Goal: Information Seeking & Learning: Learn about a topic

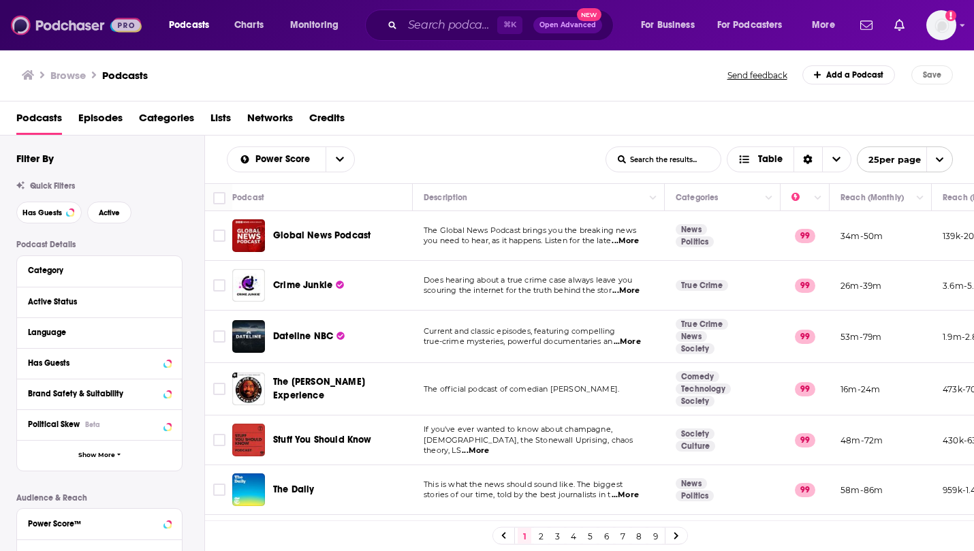
click at [67, 26] on img at bounding box center [76, 25] width 131 height 26
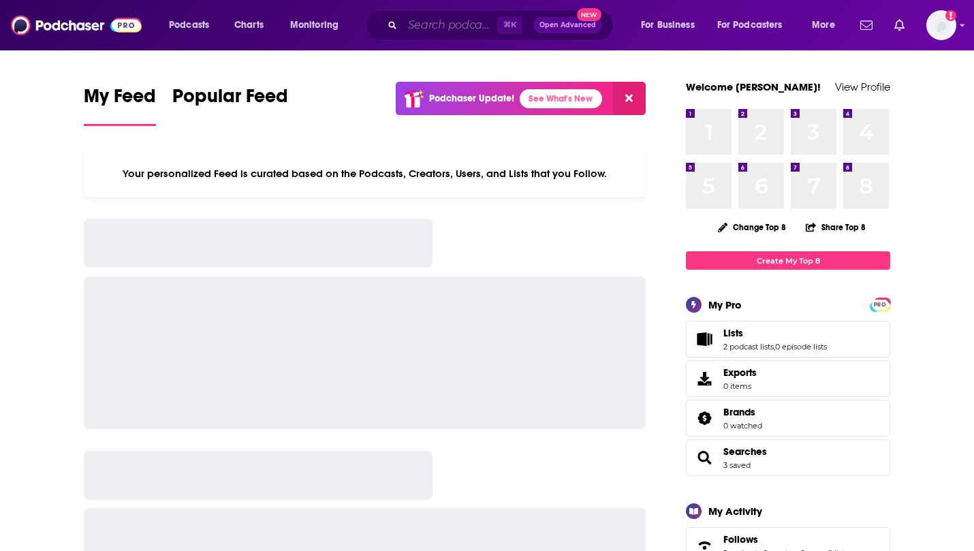
click at [427, 29] on input "Search podcasts, credits, & more..." at bounding box center [450, 25] width 95 height 22
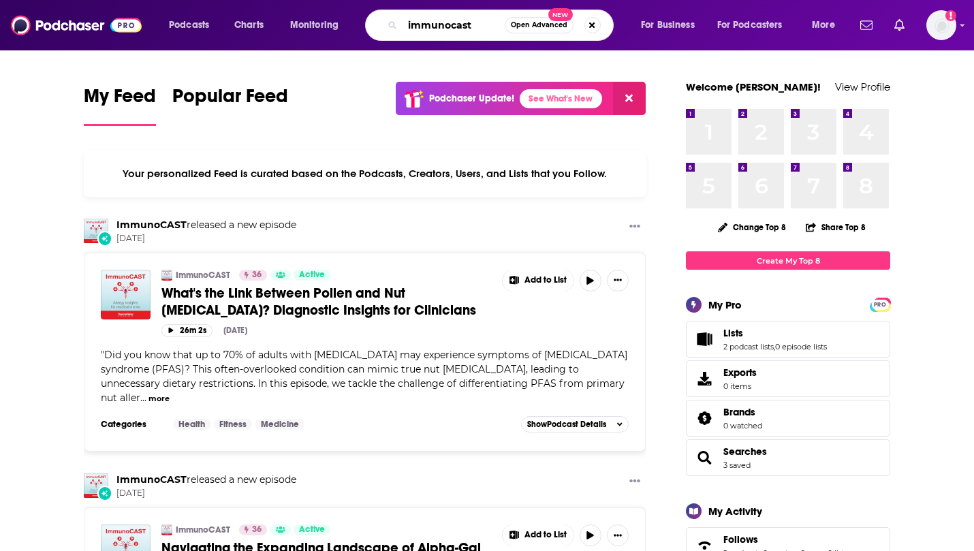
type input "immunocast"
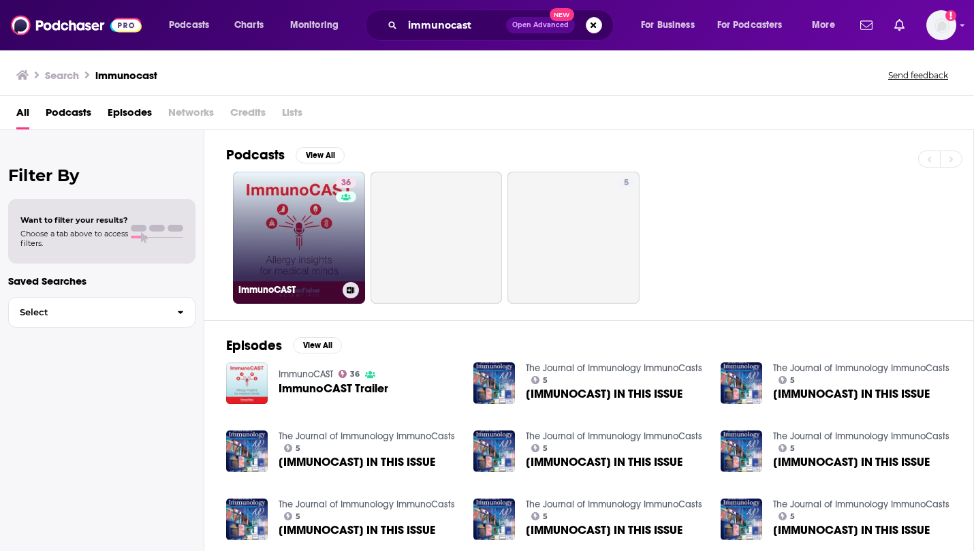
click at [314, 208] on link "36 ImmunoCAST" at bounding box center [299, 238] width 132 height 132
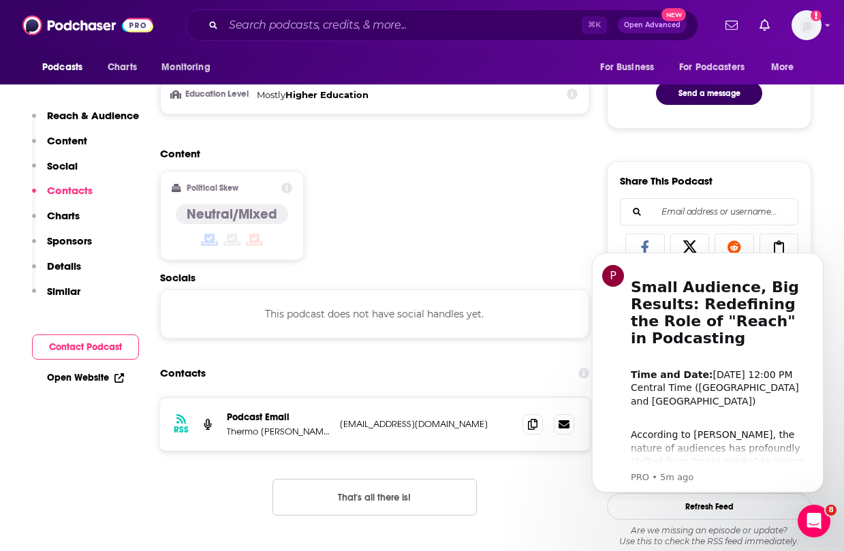
scroll to position [470, 0]
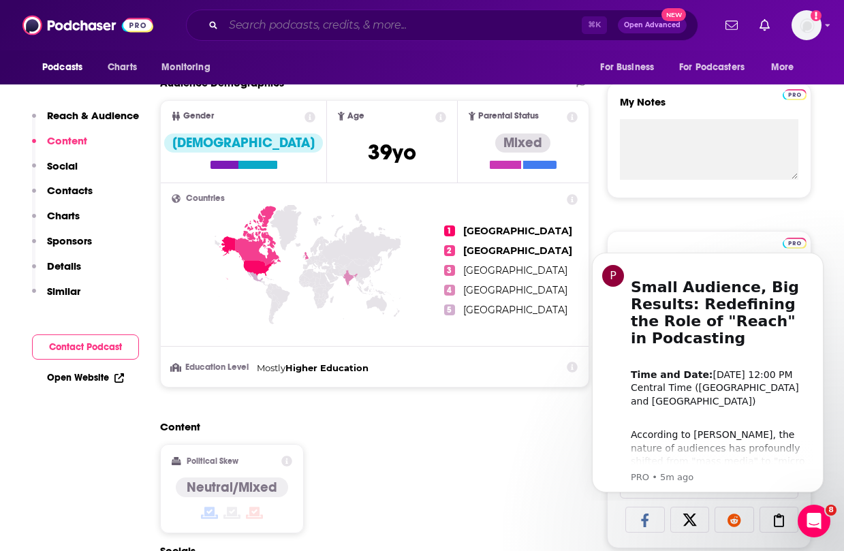
click at [309, 22] on input "Search podcasts, credits, & more..." at bounding box center [402, 25] width 358 height 22
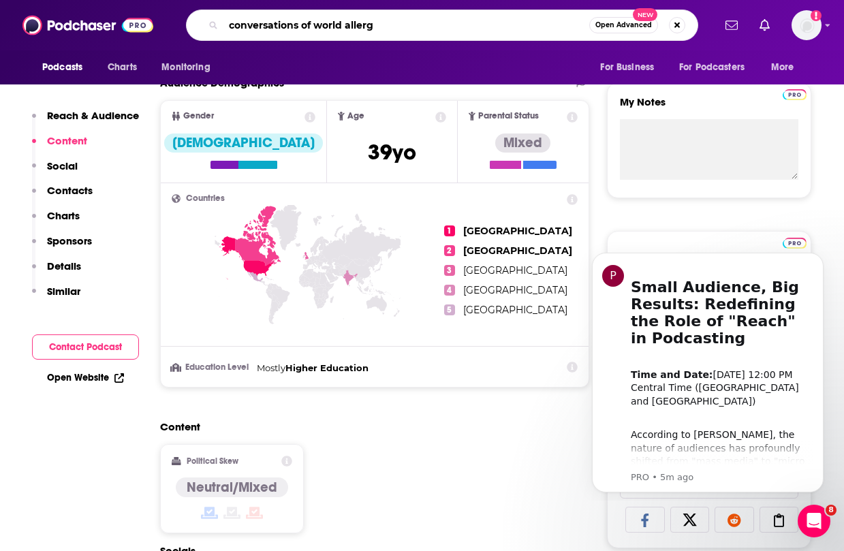
type input "conversations of world allergy"
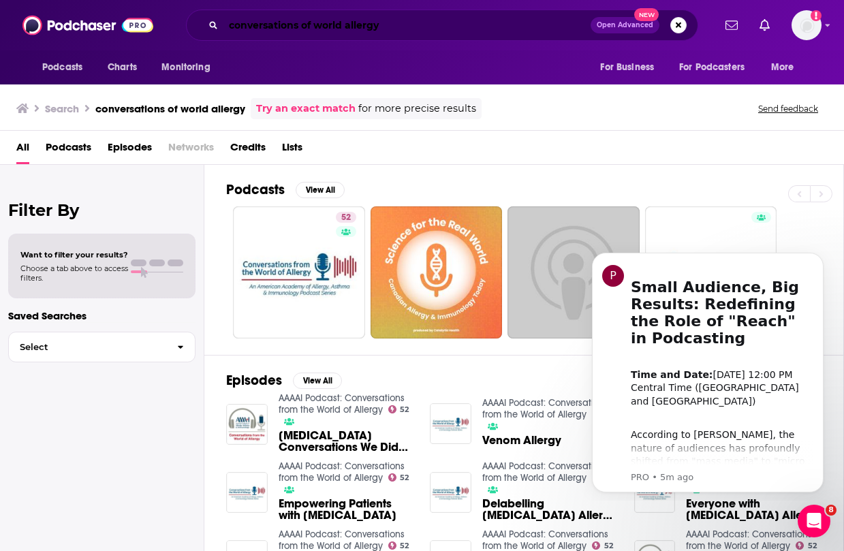
click at [371, 29] on input "conversations of world allergy" at bounding box center [406, 25] width 367 height 22
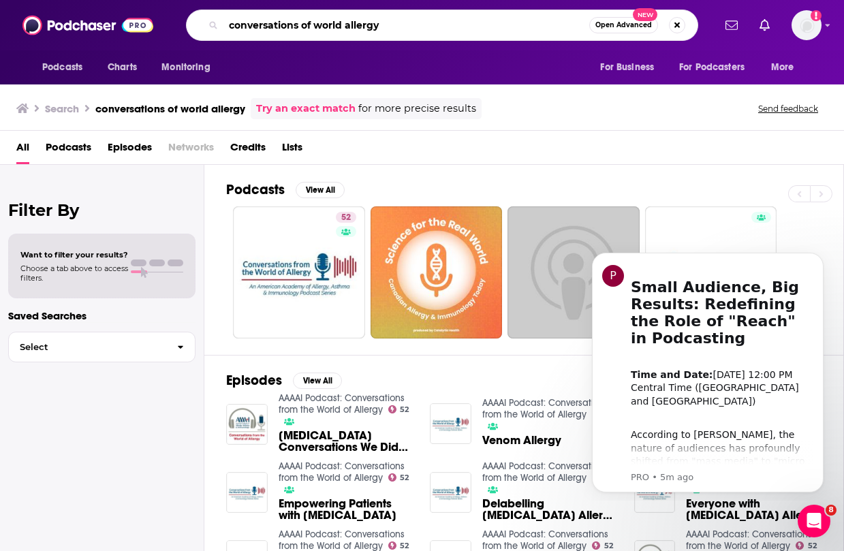
click at [371, 29] on input "conversations of world allergy" at bounding box center [406, 25] width 366 height 22
type input "[MEDICAL_DATA] made easy"
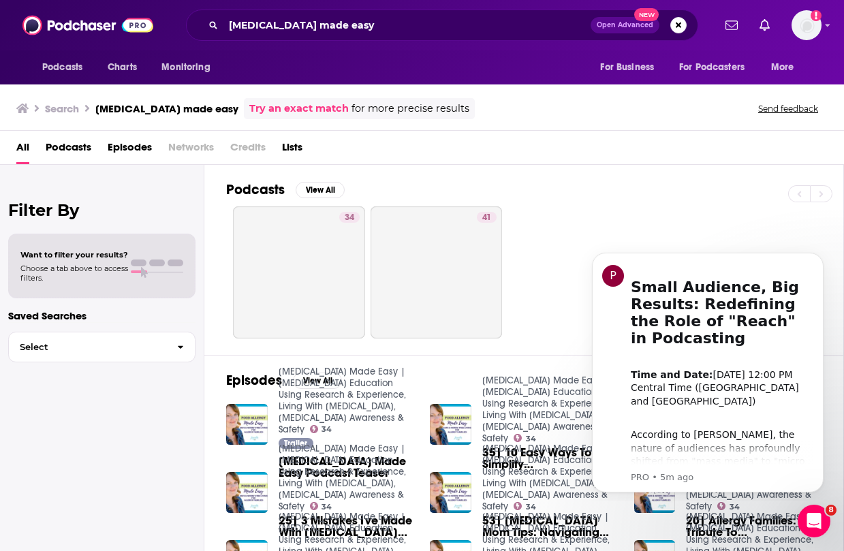
click at [357, 392] on link "[MEDICAL_DATA] Made Easy | [MEDICAL_DATA] Education Using Research & Experience…" at bounding box center [342, 400] width 127 height 69
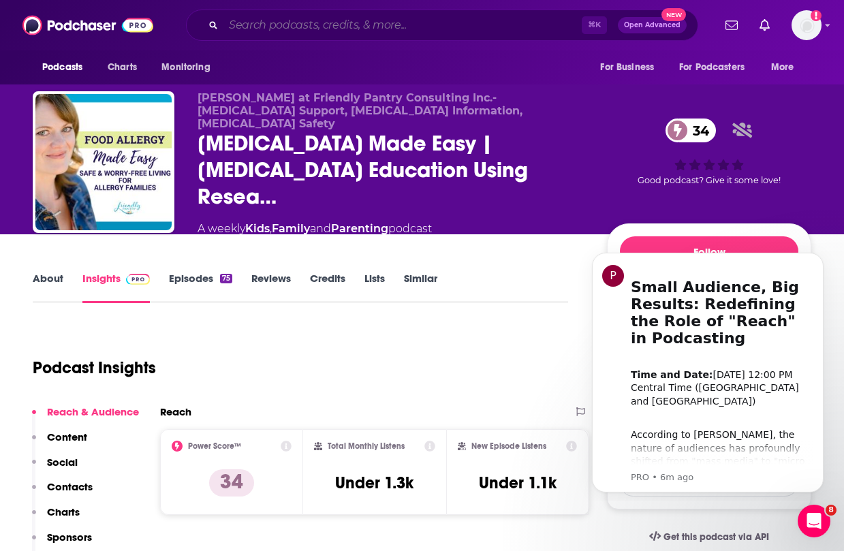
click at [333, 18] on input "Search podcasts, credits, & more..." at bounding box center [402, 25] width 358 height 22
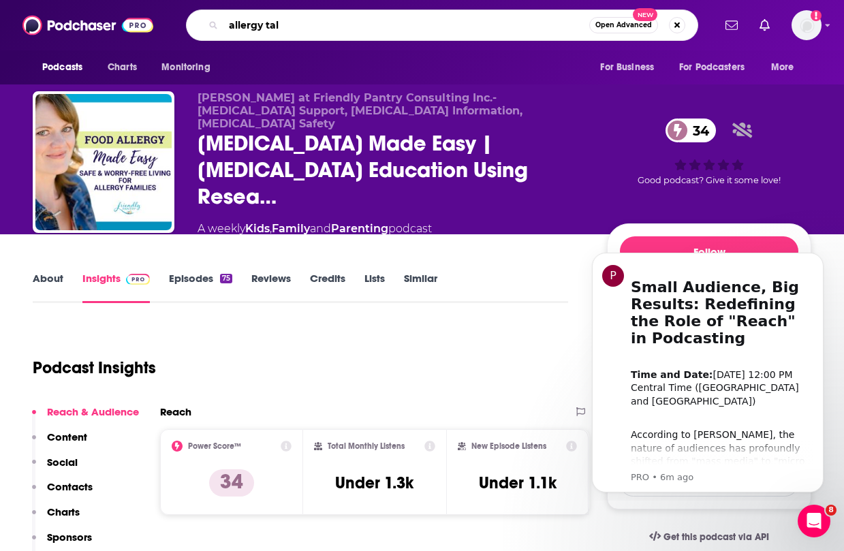
type input "allergy talk"
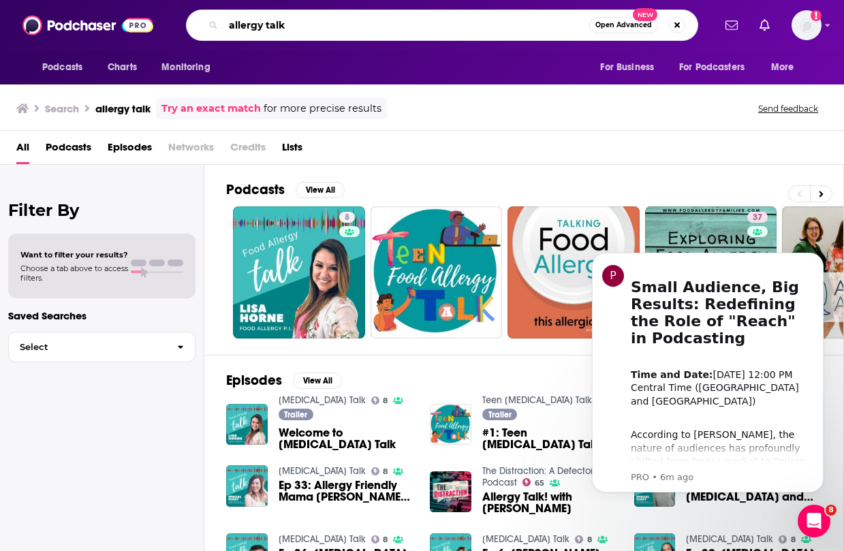
drag, startPoint x: 289, startPoint y: 27, endPoint x: 178, endPoint y: 16, distance: 112.3
click at [178, 16] on div "allergy talk Open Advanced New" at bounding box center [442, 25] width 542 height 31
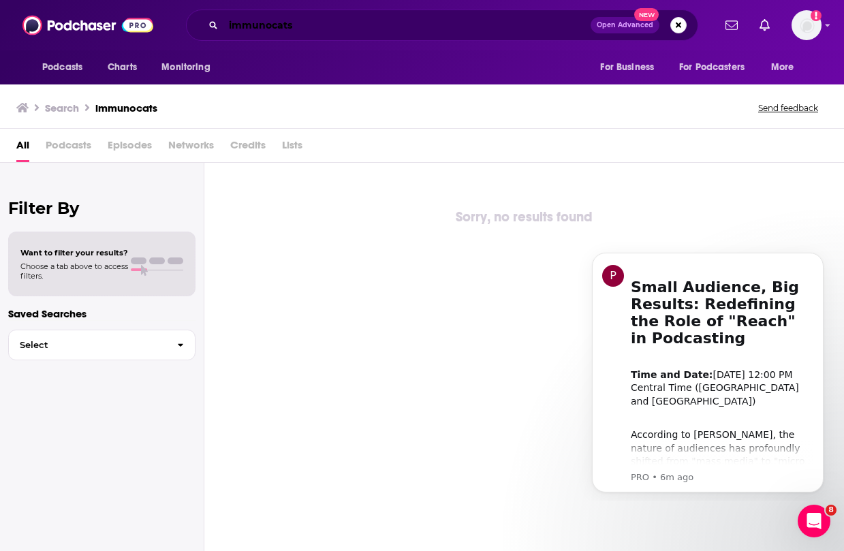
click at [302, 28] on input "immunocats" at bounding box center [406, 25] width 367 height 22
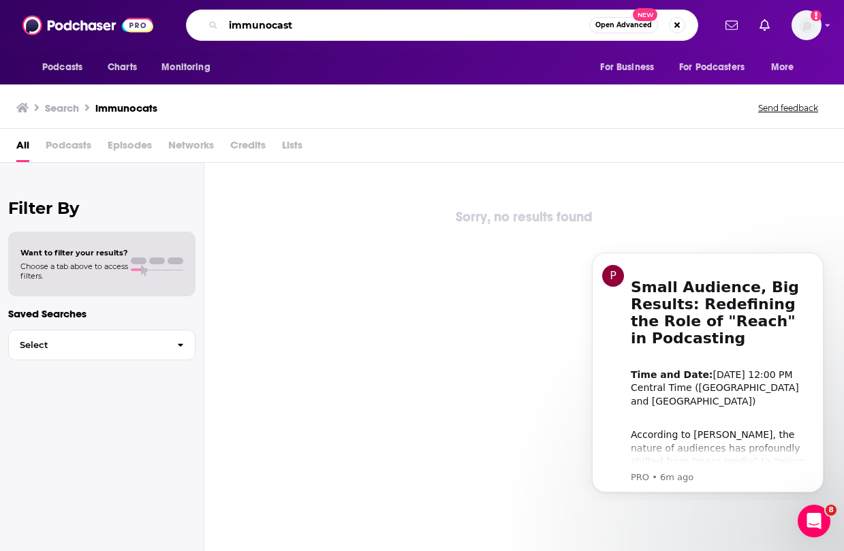
type input "immunocast"
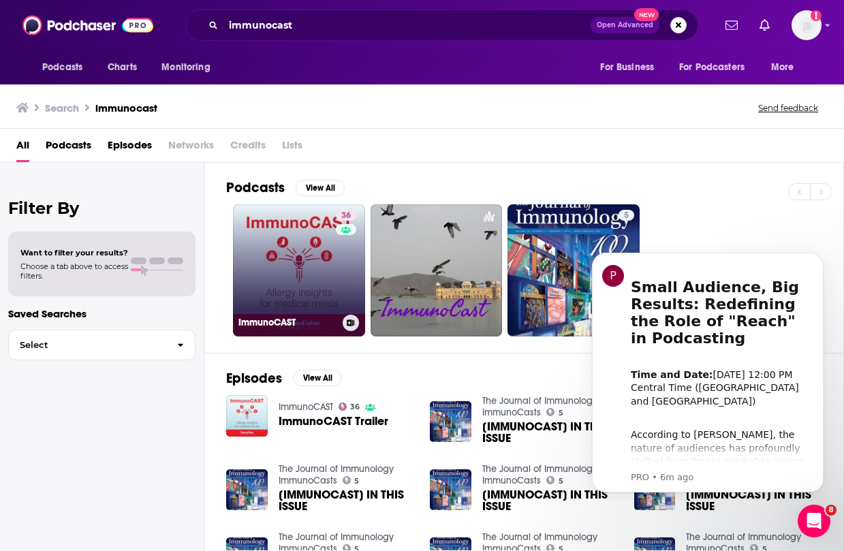
click at [298, 278] on link "36 ImmunoCAST" at bounding box center [299, 270] width 132 height 132
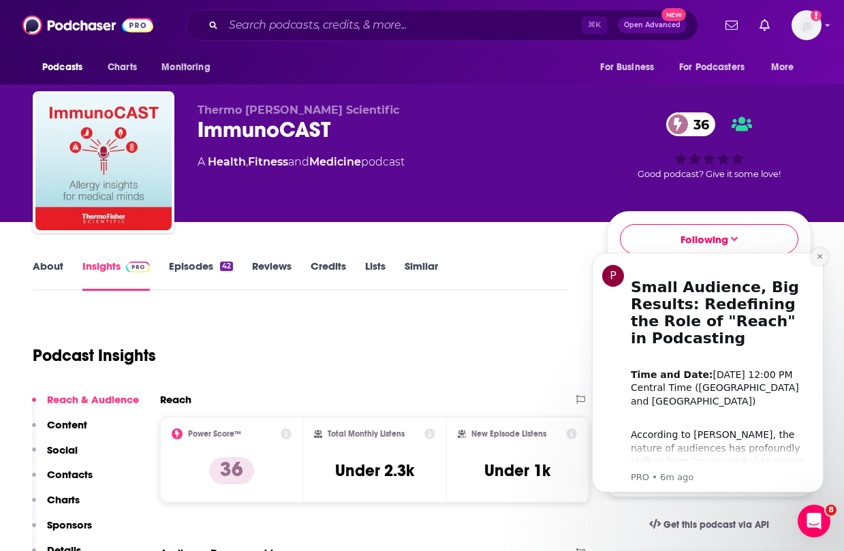
click at [817, 257] on icon "Dismiss notification" at bounding box center [819, 256] width 7 height 7
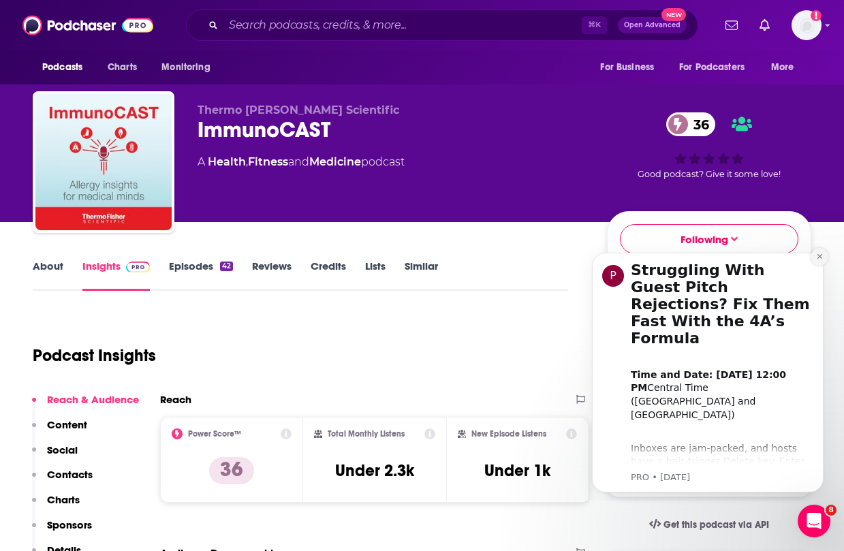
click at [816, 258] on icon "Dismiss notification" at bounding box center [819, 256] width 7 height 7
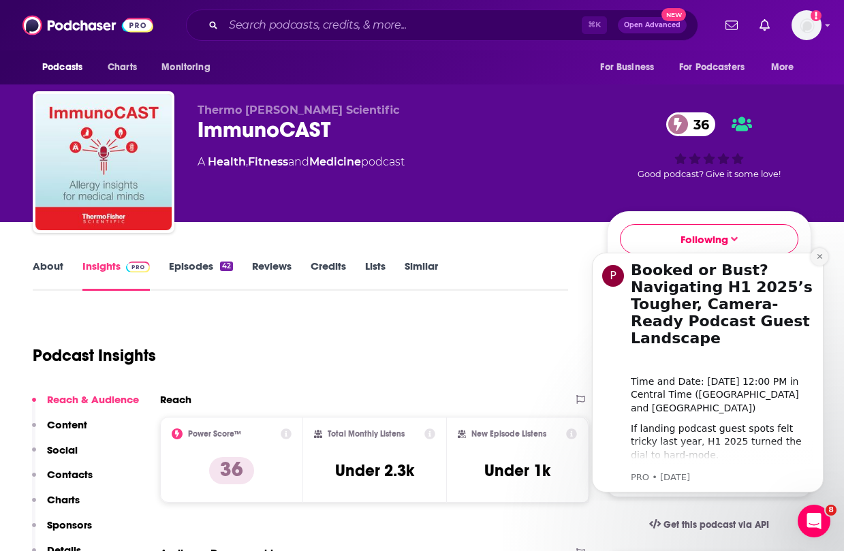
click at [817, 260] on button "Dismiss notification" at bounding box center [820, 257] width 18 height 18
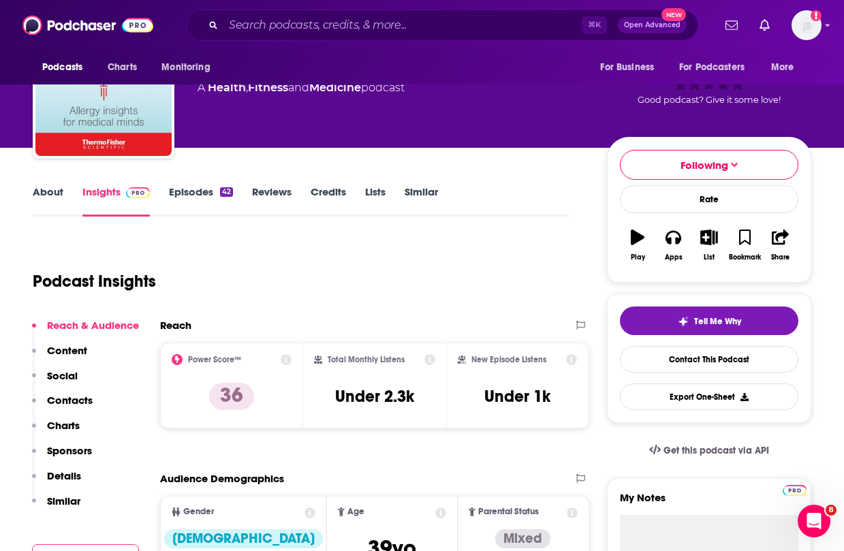
scroll to position [45, 0]
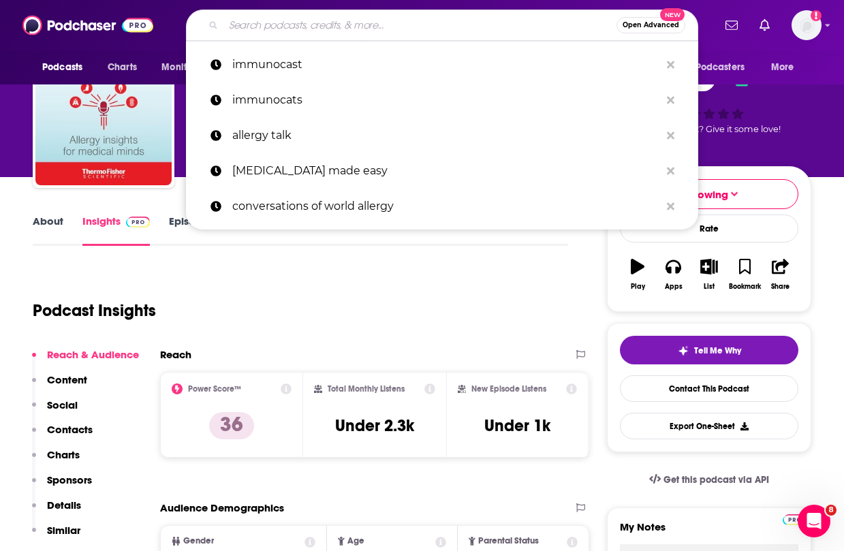
click at [300, 22] on input "Search podcasts, credits, & more..." at bounding box center [419, 25] width 393 height 22
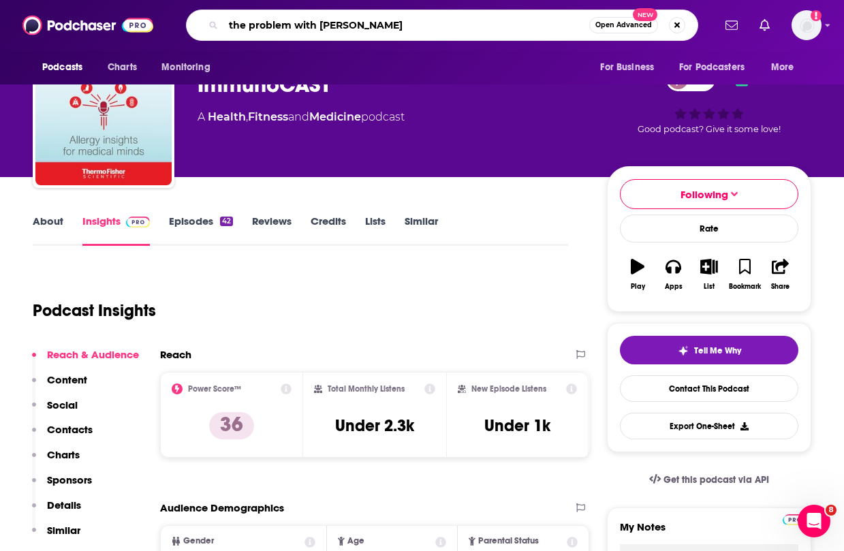
type input "the problem with [PERSON_NAME]"
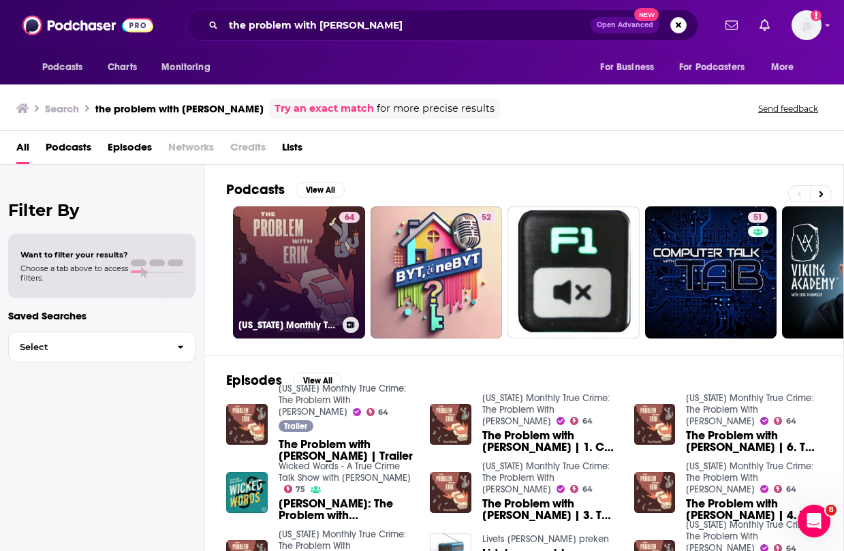
click at [315, 256] on link "64 [US_STATE] Monthly True Crime: The Problem With [PERSON_NAME]" at bounding box center [299, 272] width 132 height 132
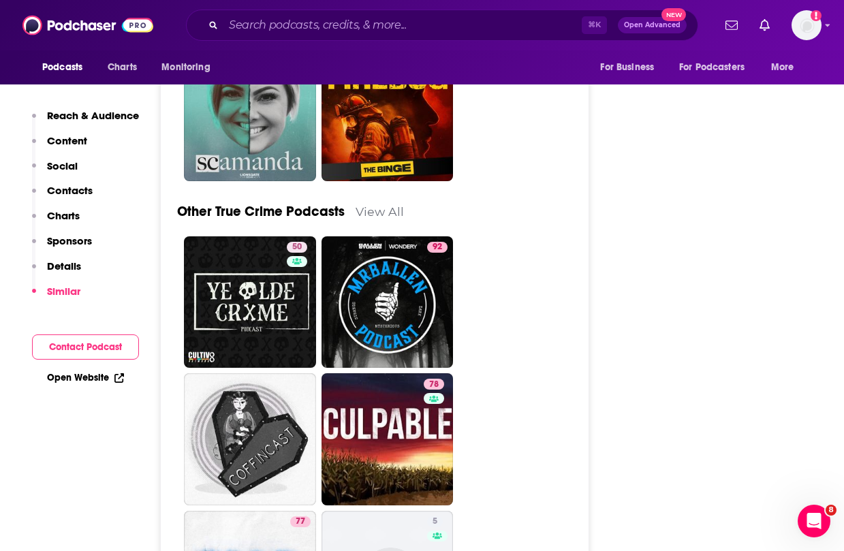
scroll to position [4241, 0]
